Goal: Task Accomplishment & Management: Use online tool/utility

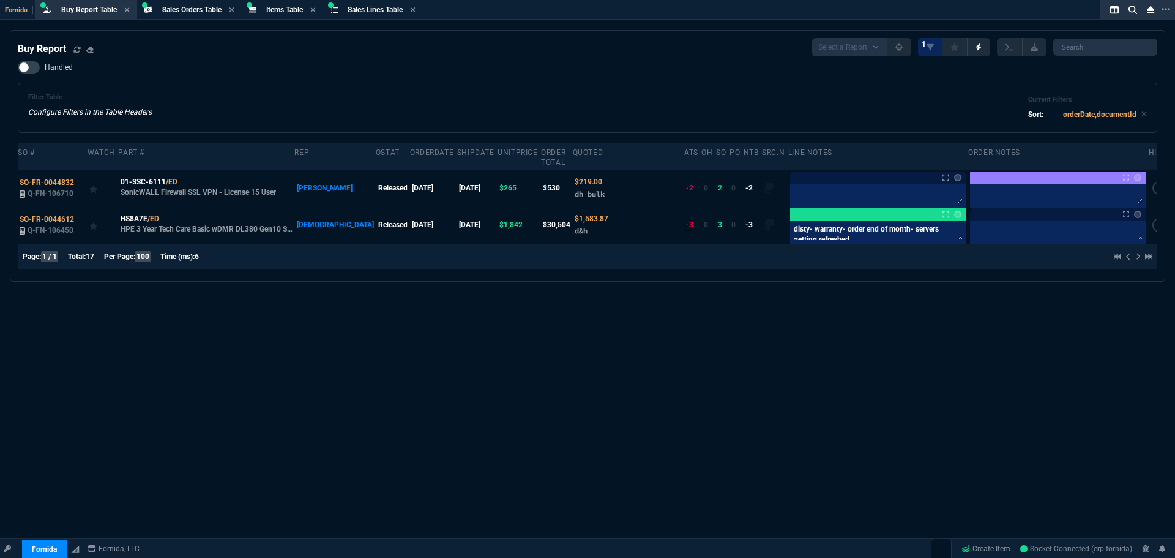
select select "29: OCAM"
drag, startPoint x: 1031, startPoint y: 323, endPoint x: 777, endPoint y: 180, distance: 291.8
click at [1031, 323] on div "Buy Report Select a Report Not Purchased 1 Handled Filter Table Configure Filte…" at bounding box center [587, 324] width 1175 height 588
select select "9: OCAM"
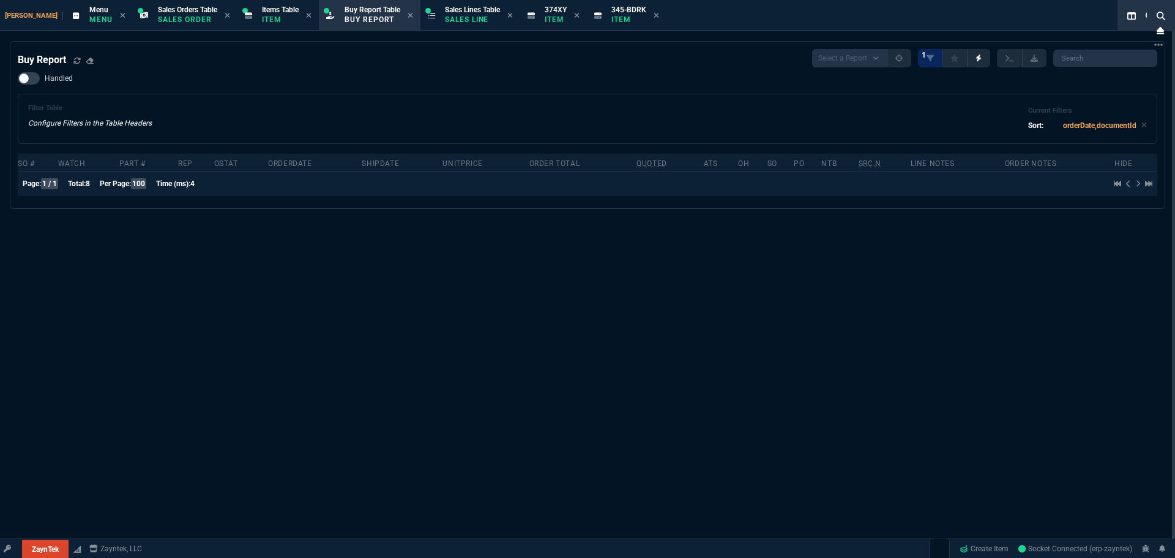
type input "9435"
type input "162.91"
type input "477.38"
type input "109"
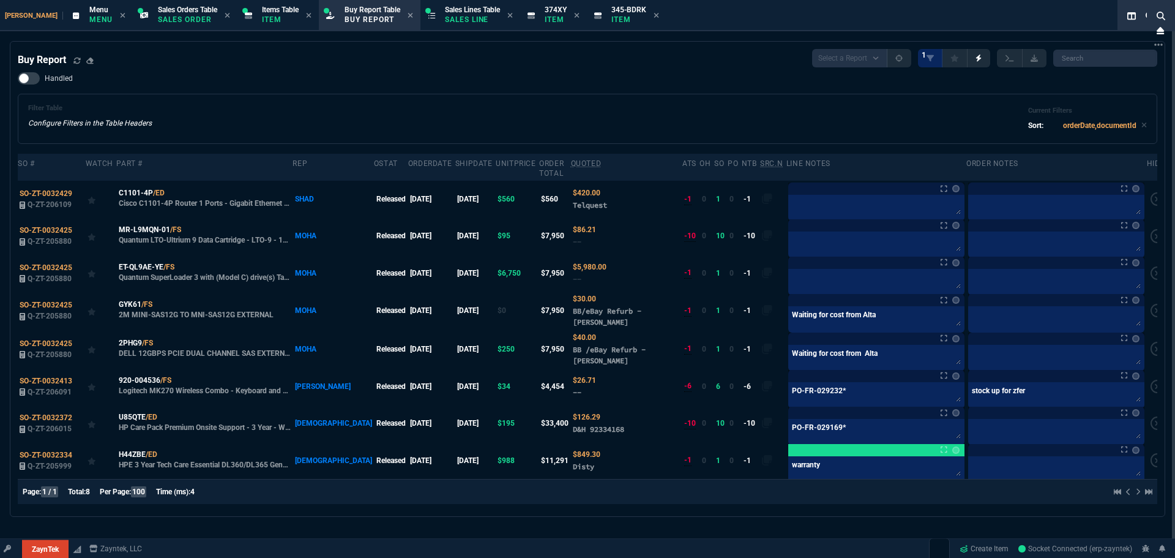
type input "11"
type input "770"
type input "9"
type input "84"
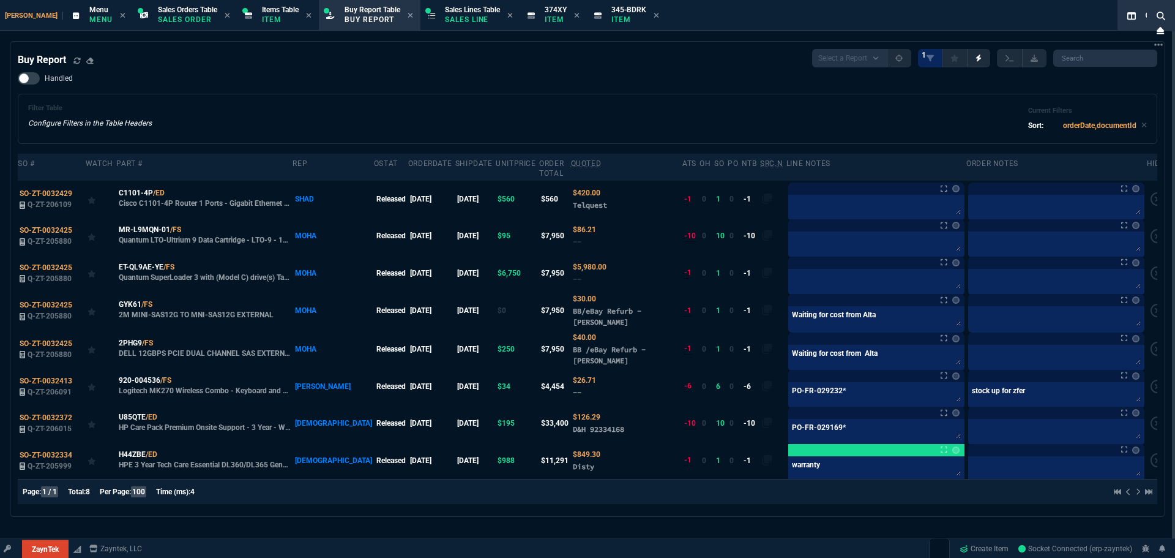
type input "210"
type input "-100"
type input "-30"
select select "9: OCAM"
type input "28"
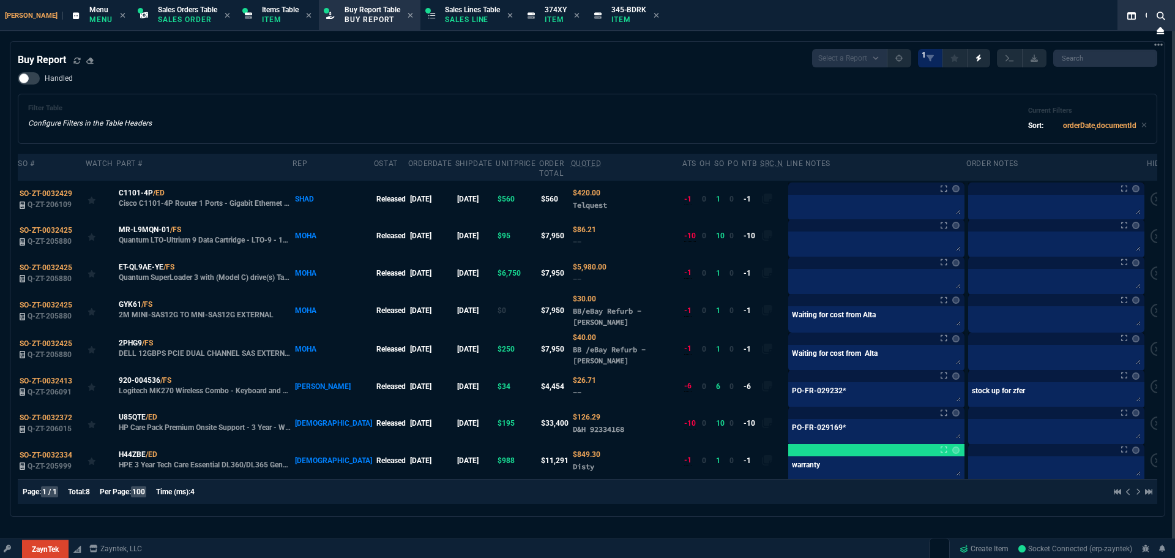
type input "42"
type input "48"
type input "100"
